Goal: Find specific page/section

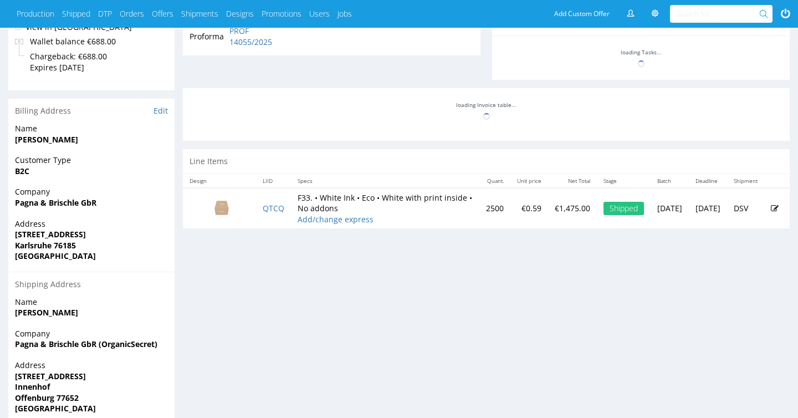
scroll to position [473, 0]
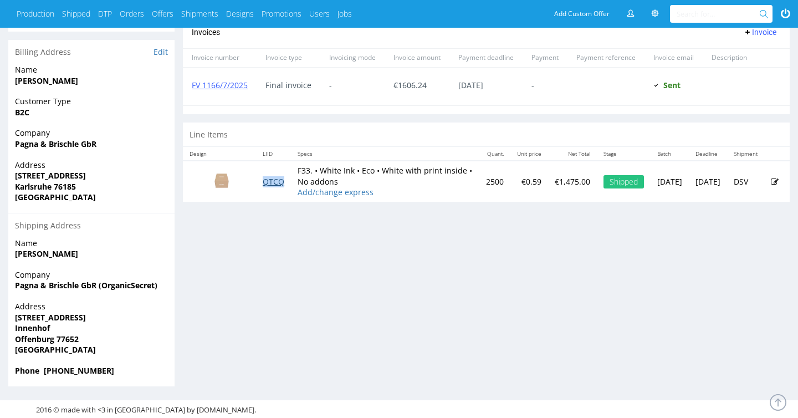
click at [278, 179] on link "QTCQ" at bounding box center [274, 181] width 22 height 11
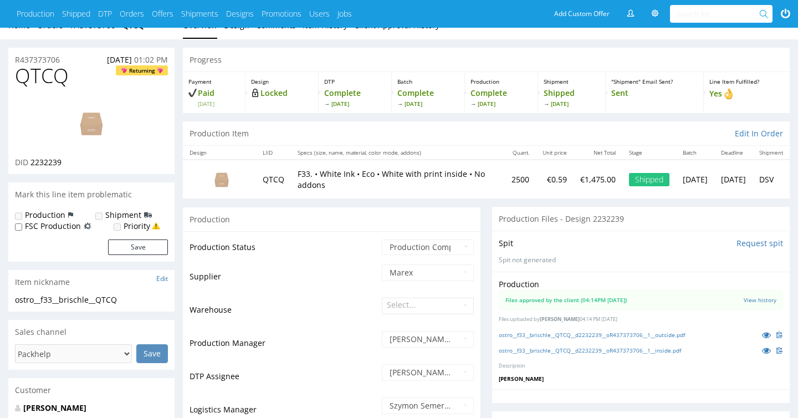
scroll to position [22, 0]
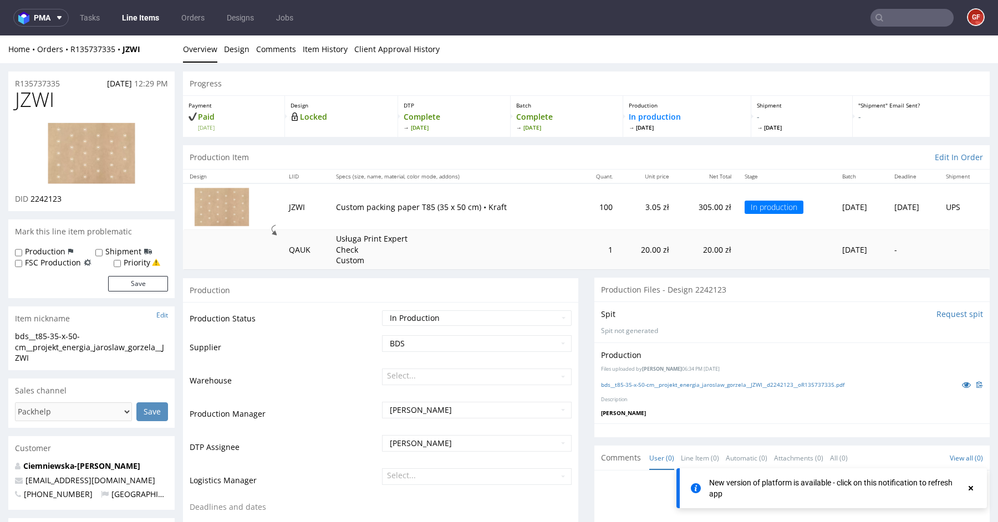
scroll to position [142, 0]
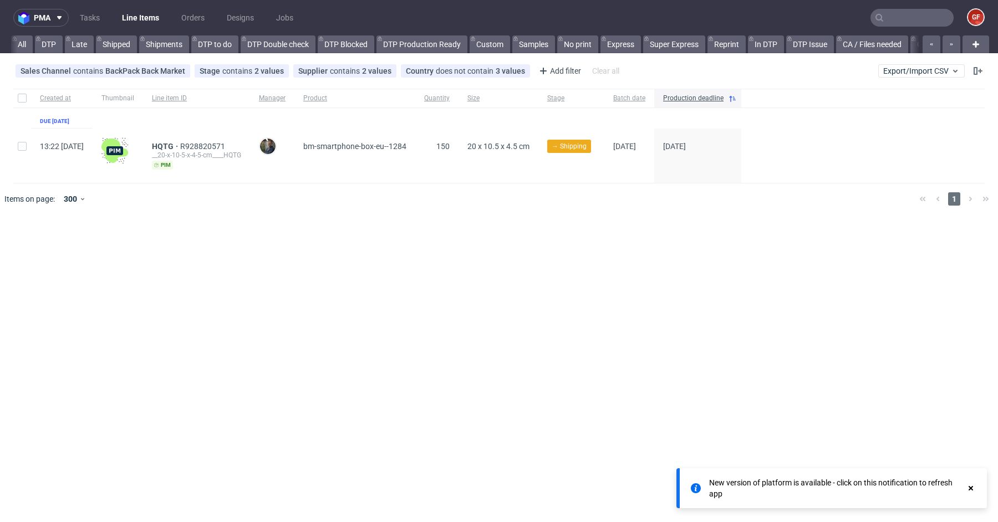
scroll to position [0, 2622]
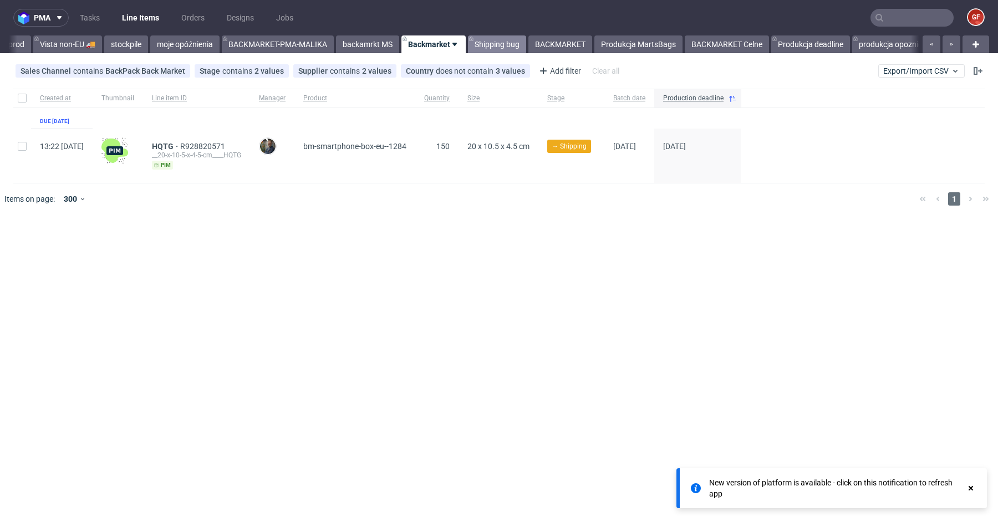
click at [526, 42] on link "Shipping bug" at bounding box center [497, 44] width 58 height 18
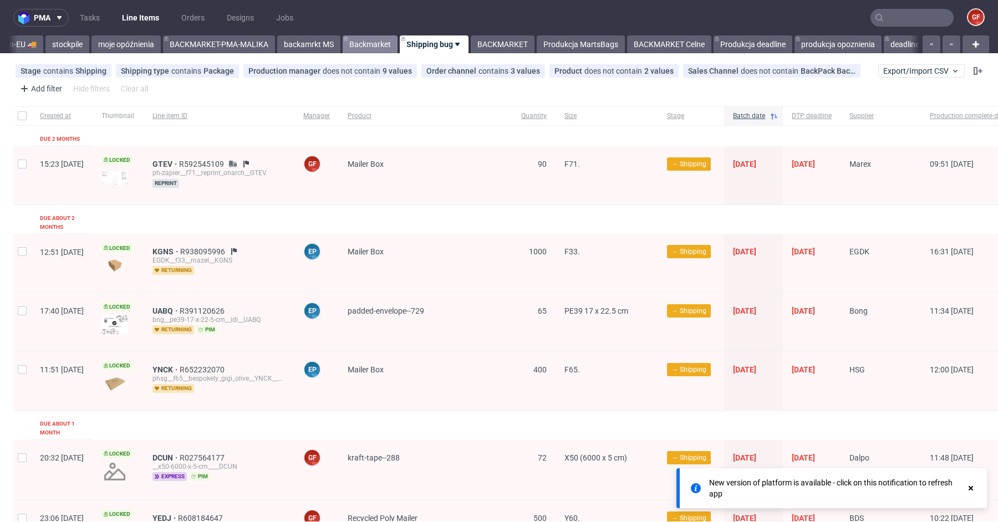
click at [398, 42] on link "Backmarket" at bounding box center [370, 44] width 55 height 18
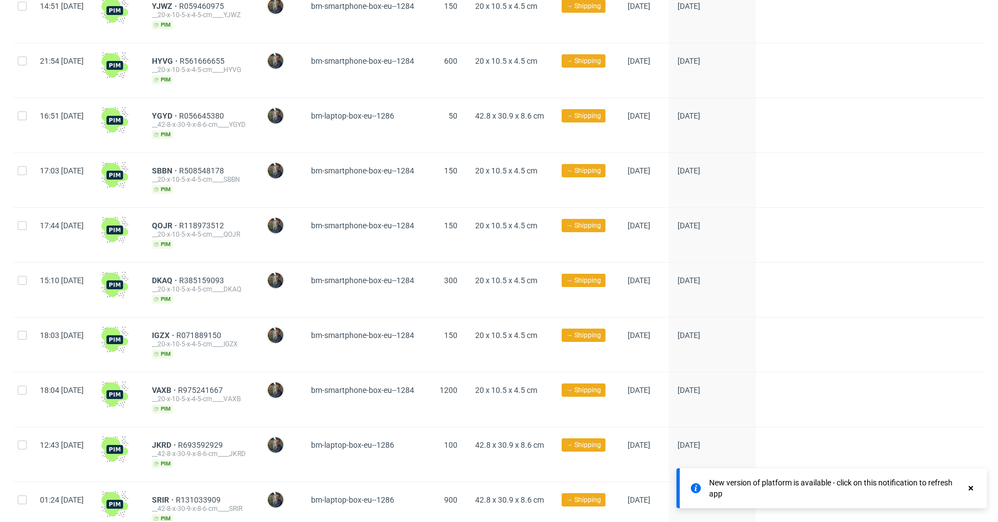
scroll to position [198, 0]
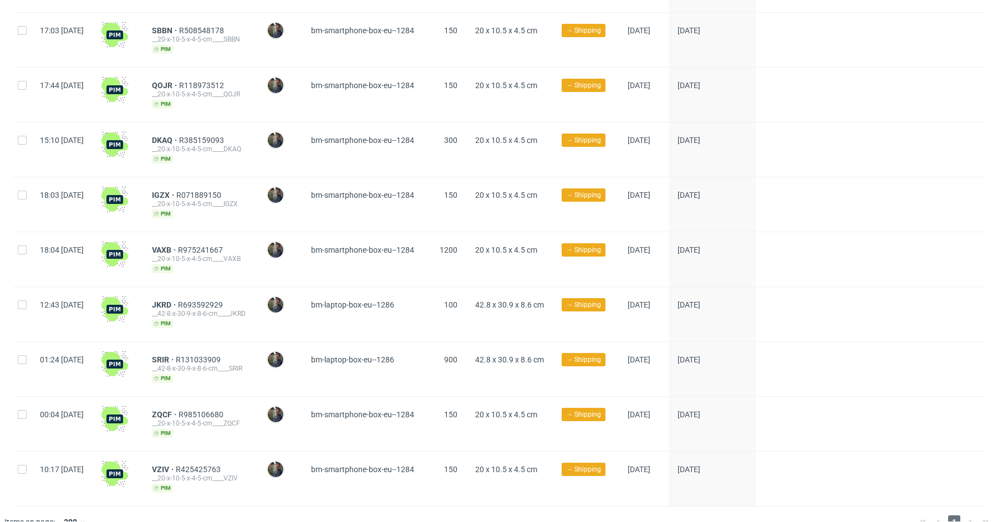
scroll to position [341, 0]
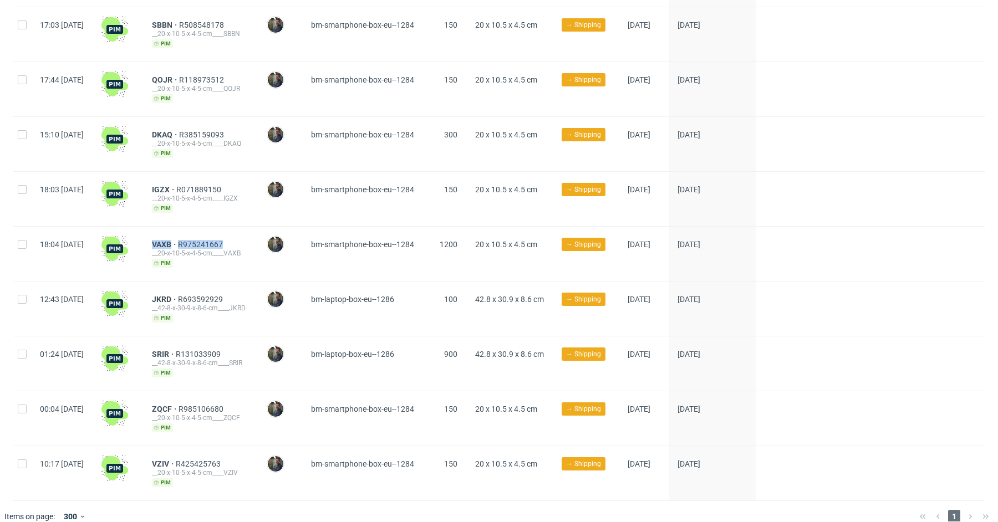
drag, startPoint x: 269, startPoint y: 237, endPoint x: 180, endPoint y: 236, distance: 89.3
click at [179, 236] on div "VAXB R975241667 __20-x-10-5-x-4-5-cm____VAXB pim" at bounding box center [200, 254] width 115 height 54
copy div "VAXB R975241667"
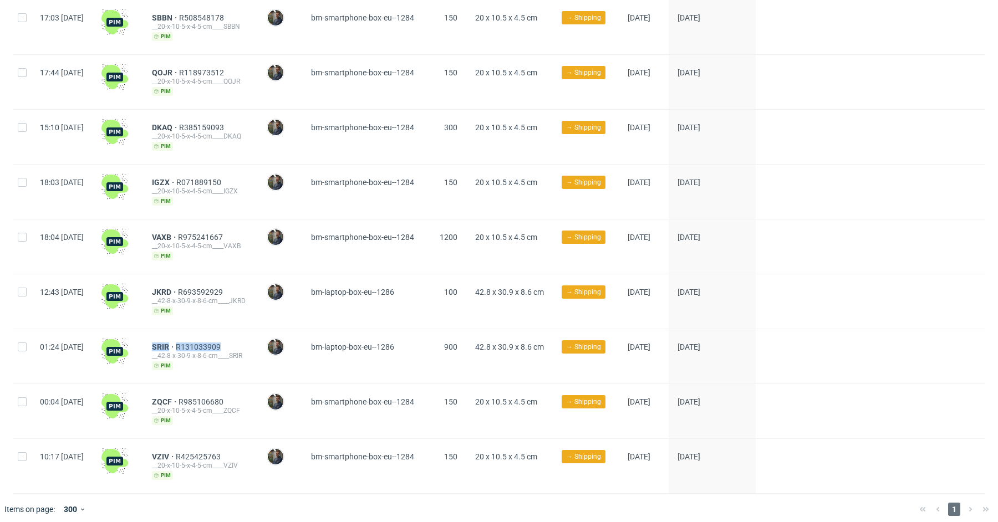
drag, startPoint x: 269, startPoint y: 338, endPoint x: 178, endPoint y: 340, distance: 91.5
click at [178, 340] on div "SRIR R131033909 __42-8-x-30-9-x-8-6-cm____SRIR pim" at bounding box center [200, 356] width 115 height 54
copy div "SRIR R131033909"
